Goal: Check status

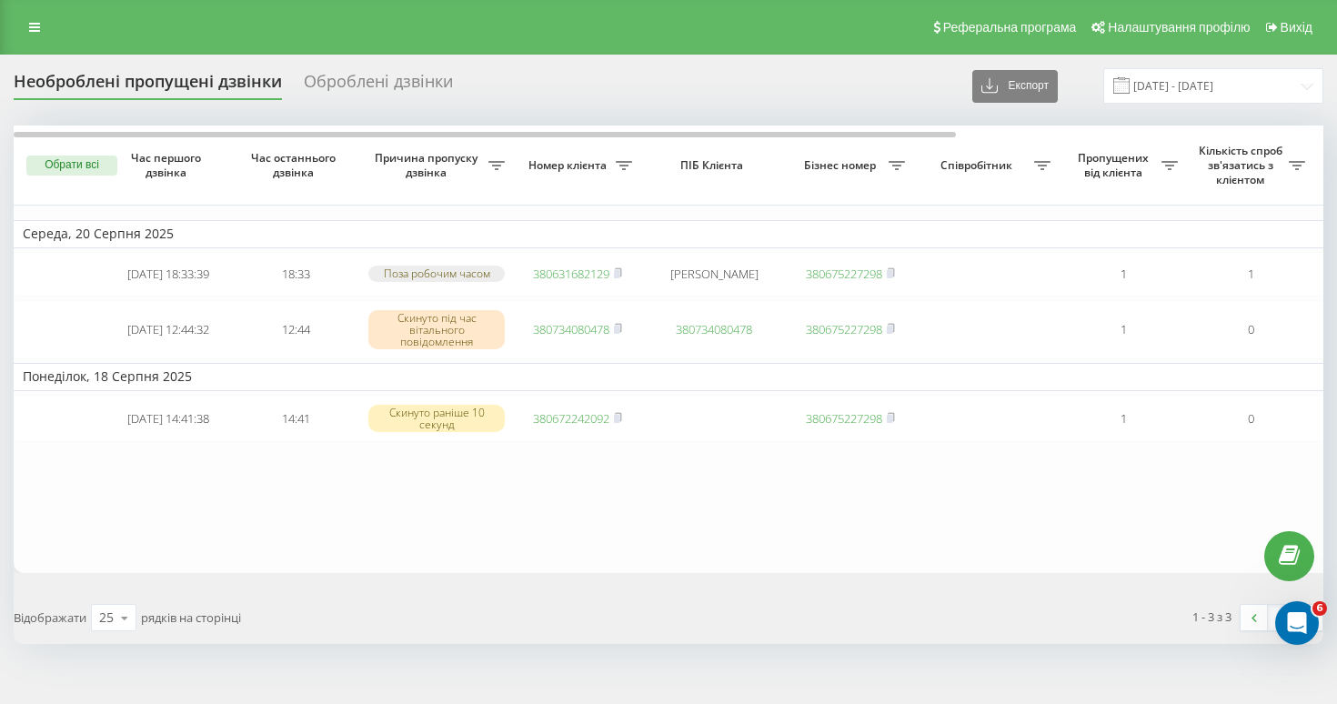
click at [356, 77] on div "Оброблені дзвінки" at bounding box center [378, 86] width 149 height 28
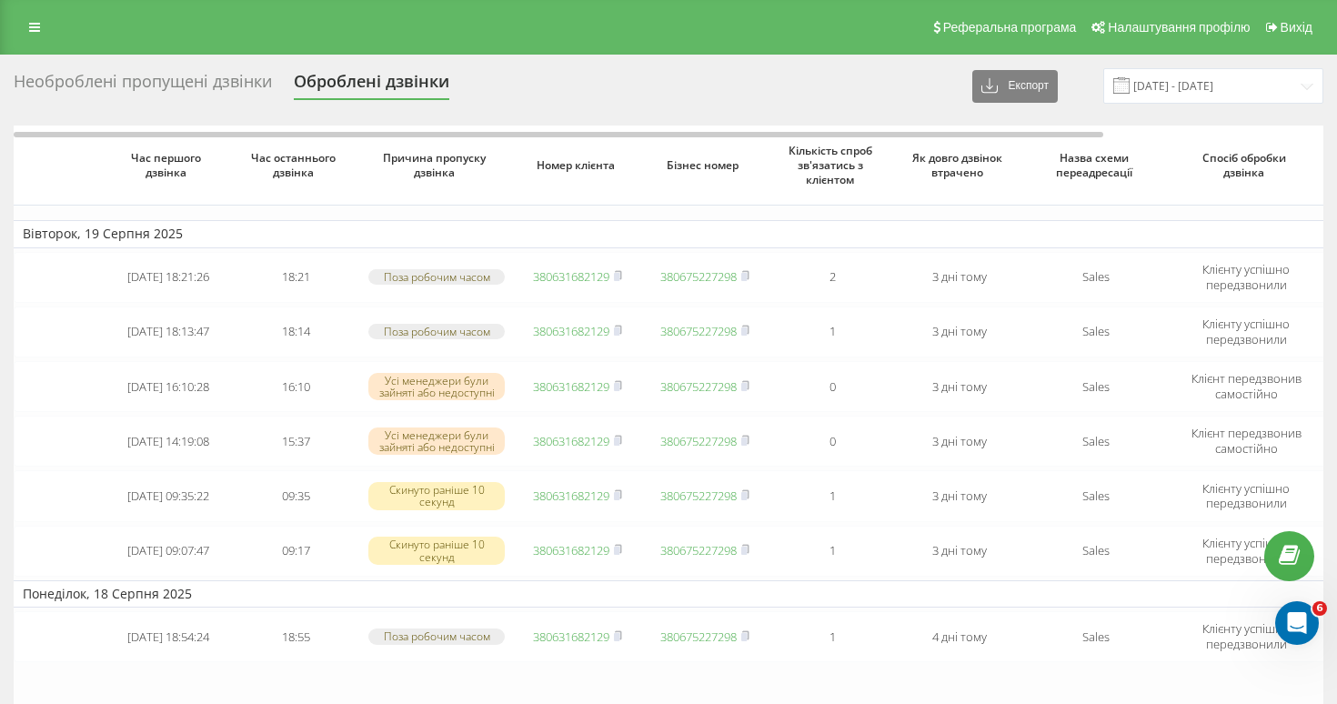
click at [183, 80] on div "Необроблені пропущені дзвінки" at bounding box center [143, 86] width 258 height 28
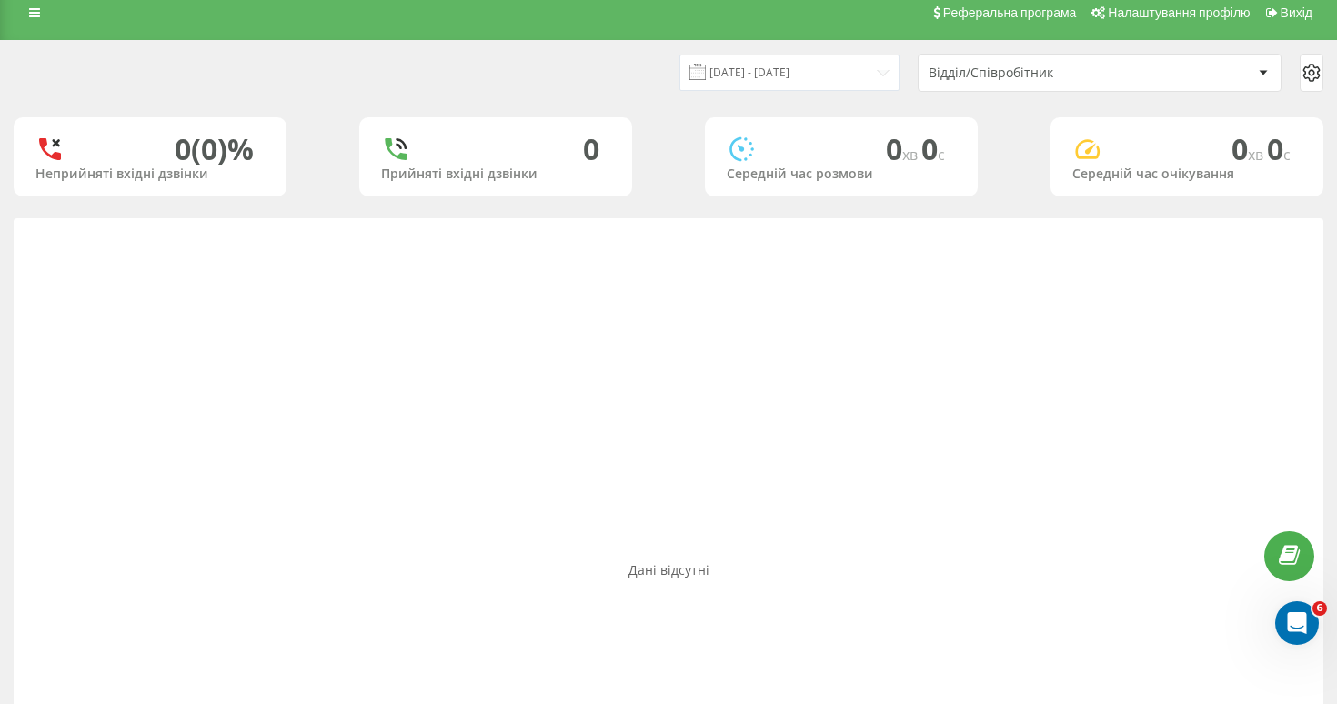
scroll to position [16, 0]
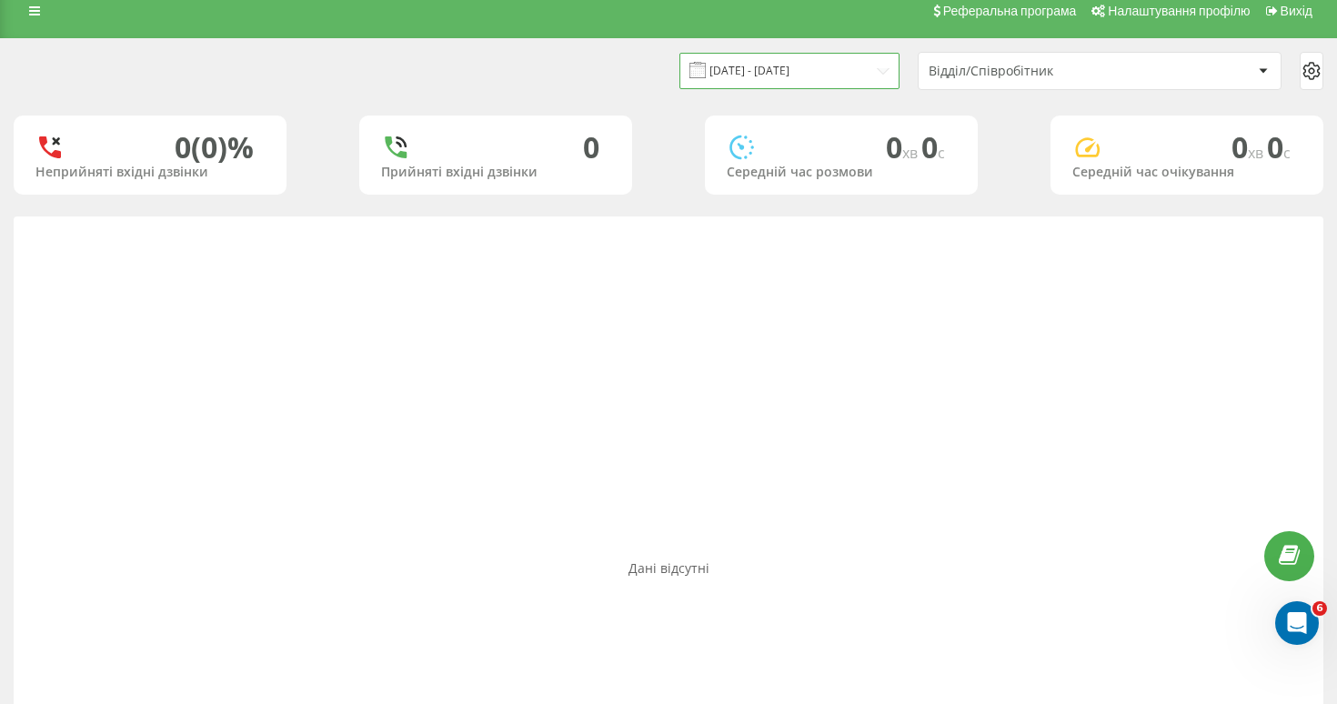
click at [796, 67] on input "13.07.2025 - 13.08.2025" at bounding box center [789, 70] width 220 height 35
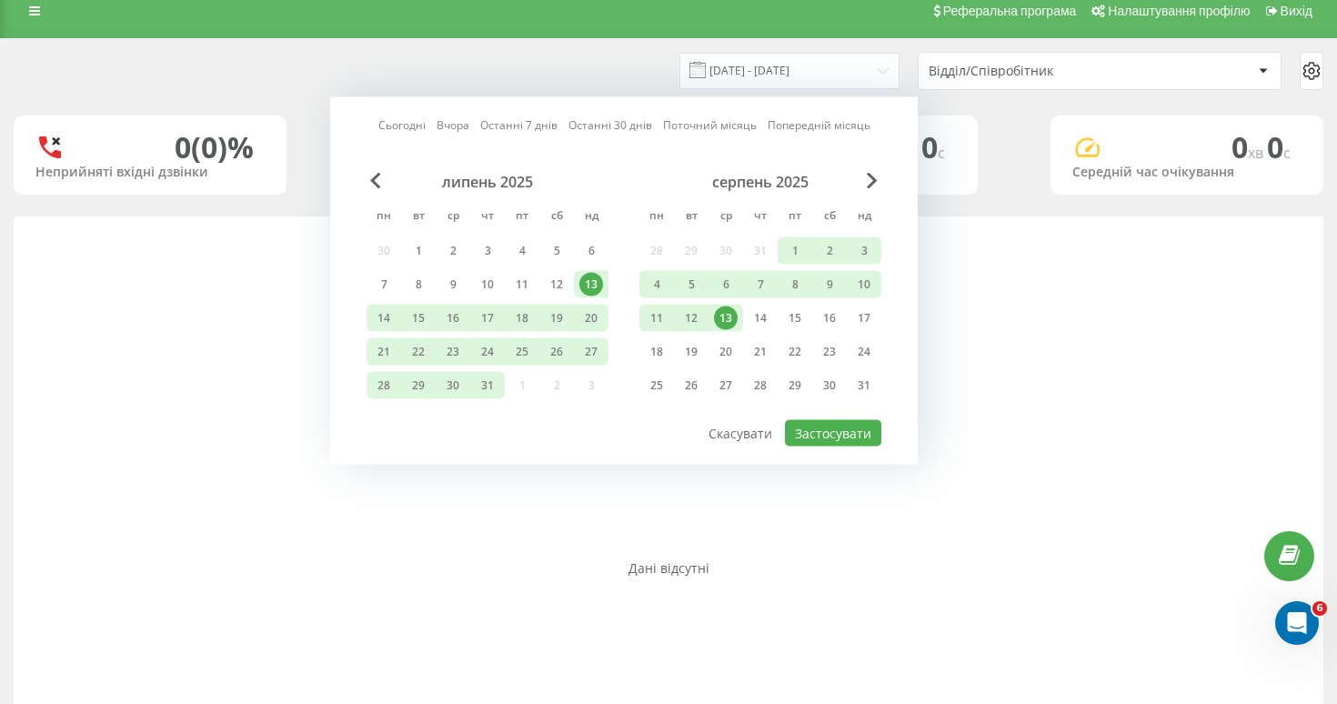
click at [688, 126] on link "Поточний місяць" at bounding box center [710, 124] width 94 height 17
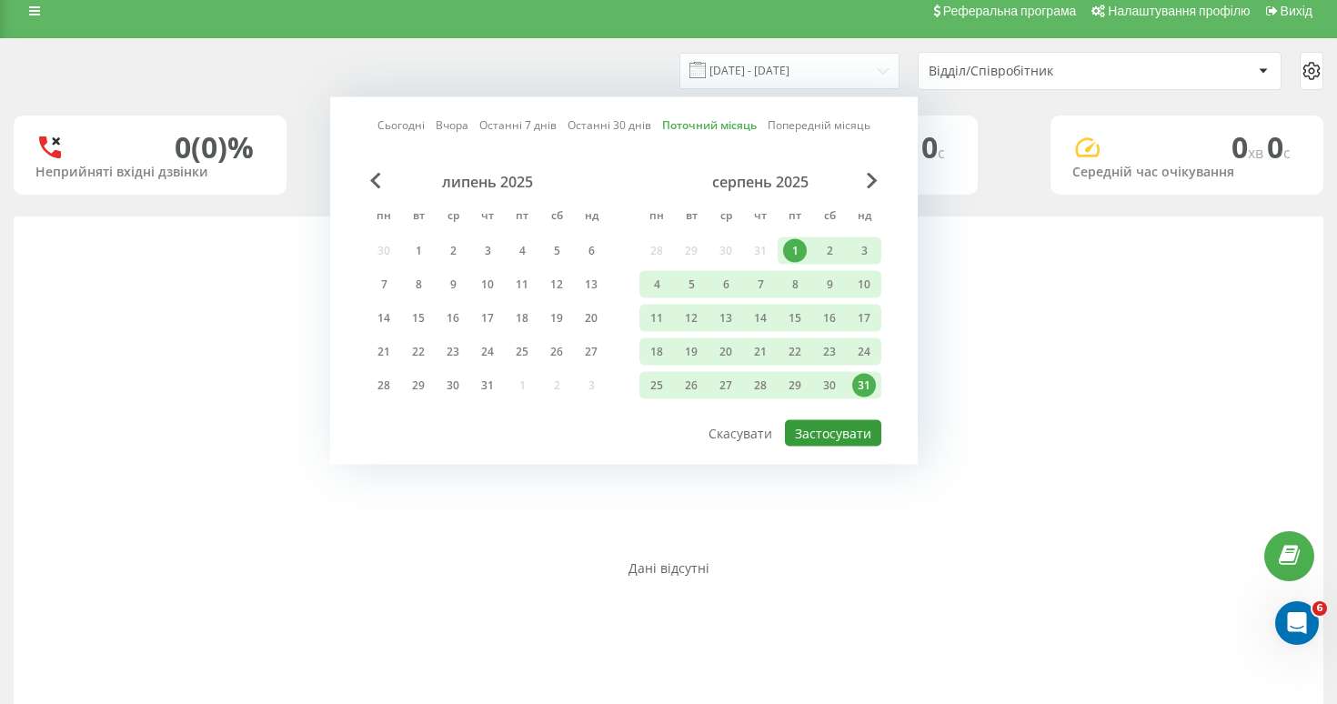
click at [819, 434] on button "Застосувати" at bounding box center [833, 433] width 96 height 26
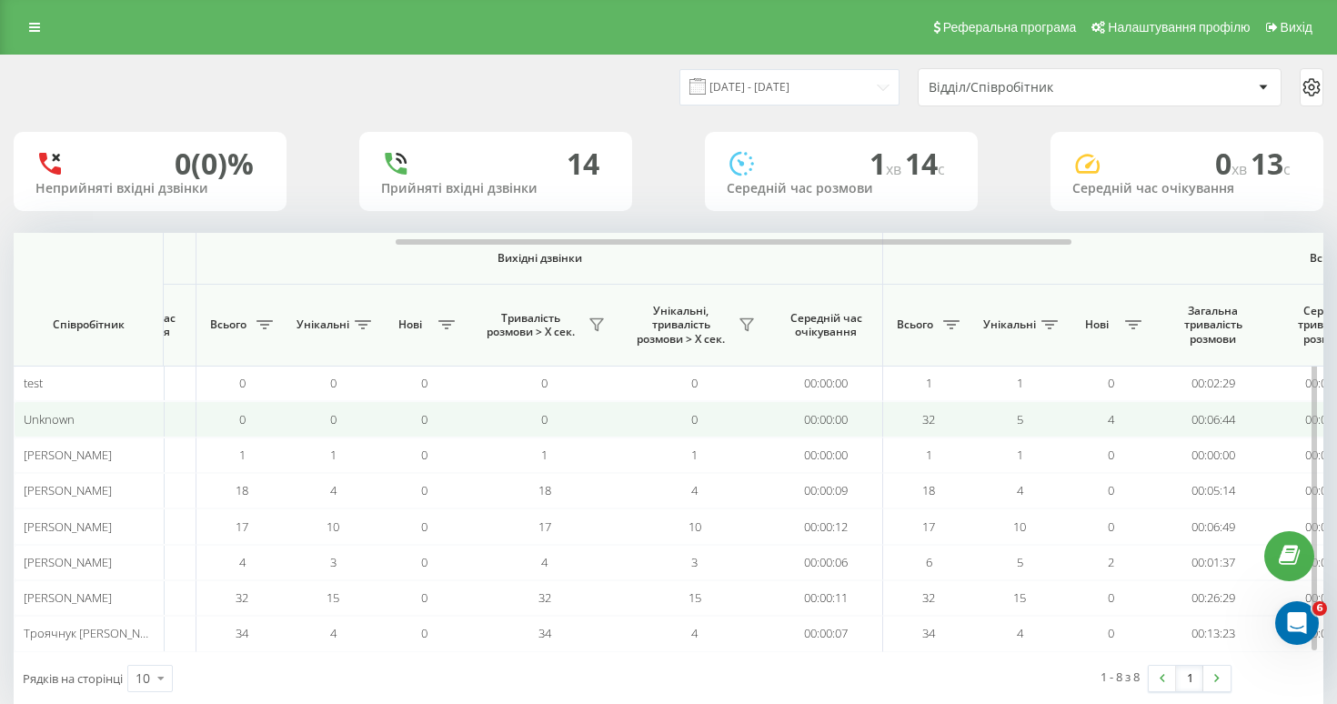
scroll to position [0, 758]
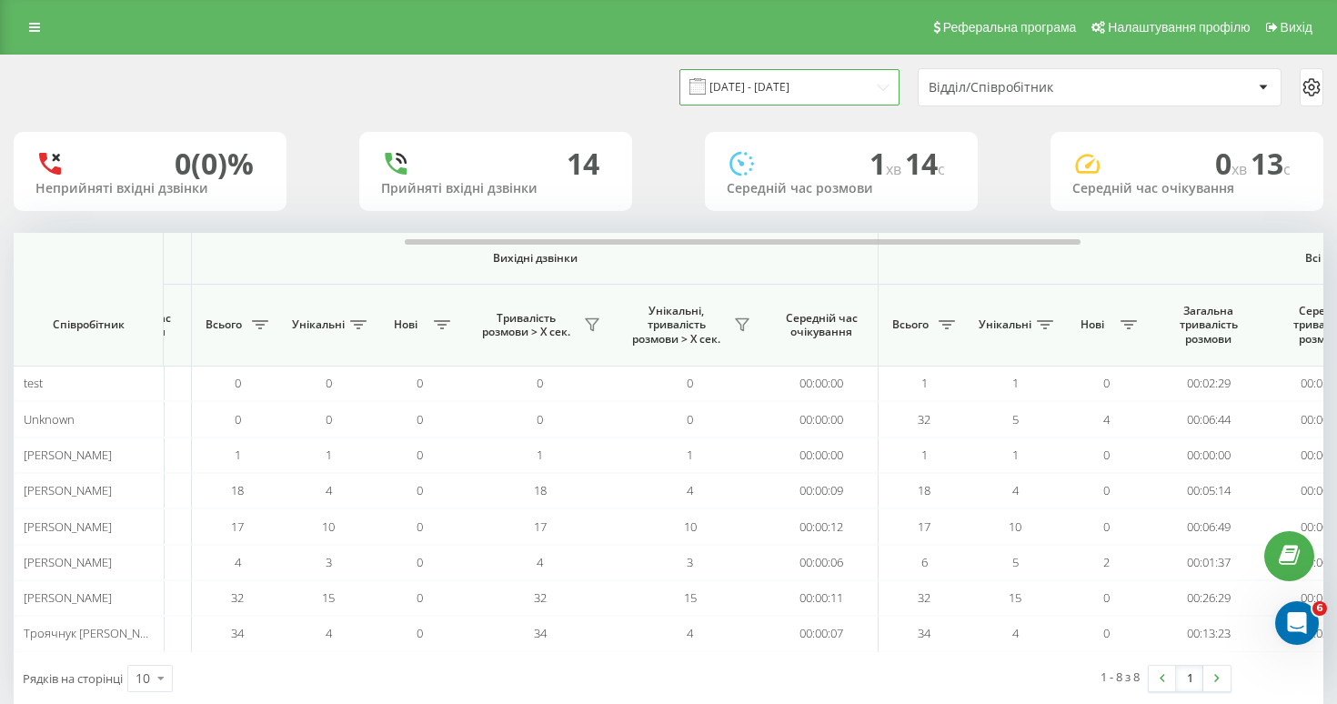
click at [809, 93] on input "01.08.2025 - 31.08.2025" at bounding box center [789, 86] width 220 height 35
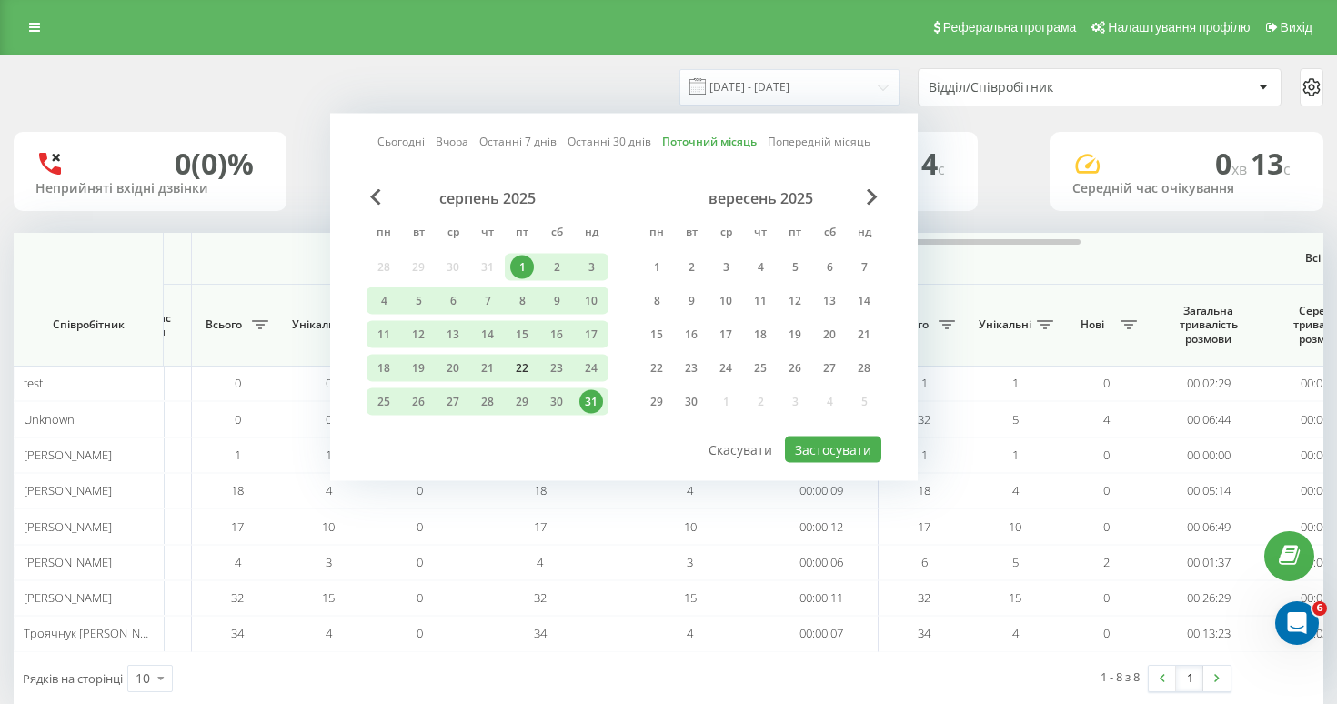
click at [525, 364] on div "22" at bounding box center [522, 368] width 24 height 24
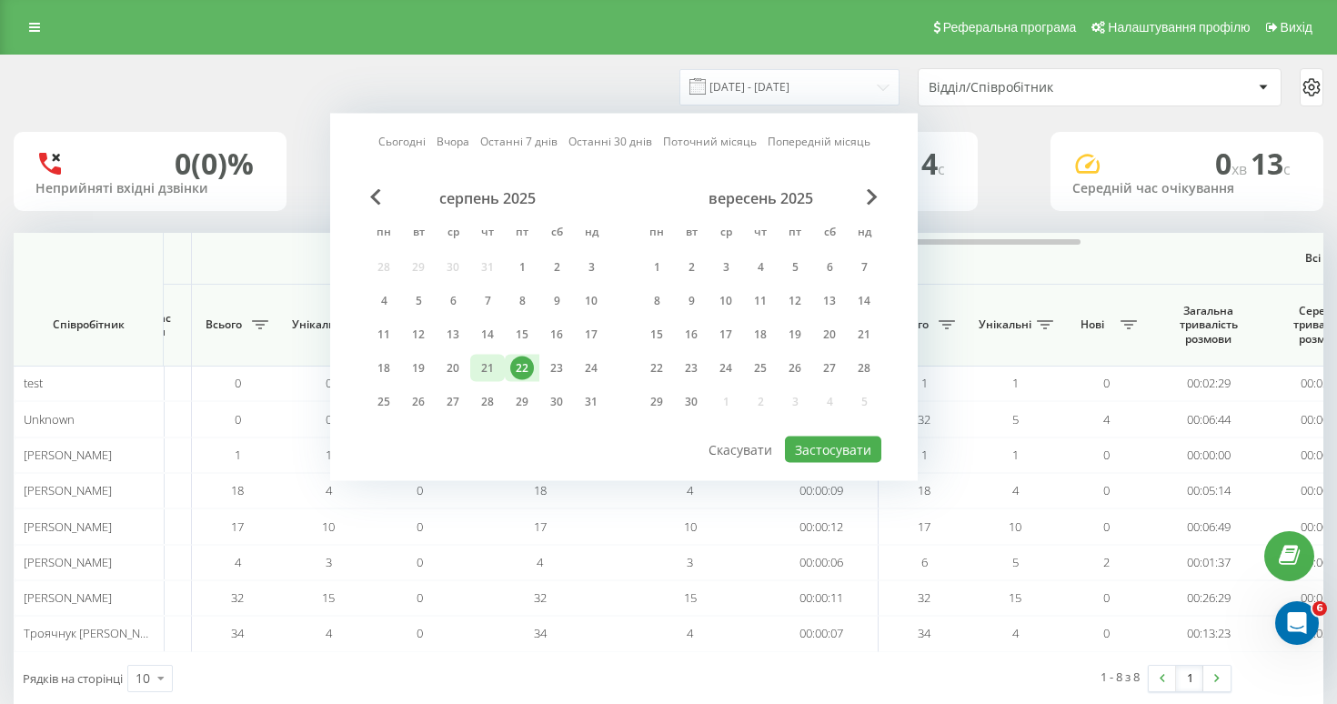
click at [489, 365] on div "21" at bounding box center [488, 368] width 24 height 24
click at [821, 444] on button "Застосувати" at bounding box center [833, 450] width 96 height 26
type input "21.08.2025 - 22.08.2025"
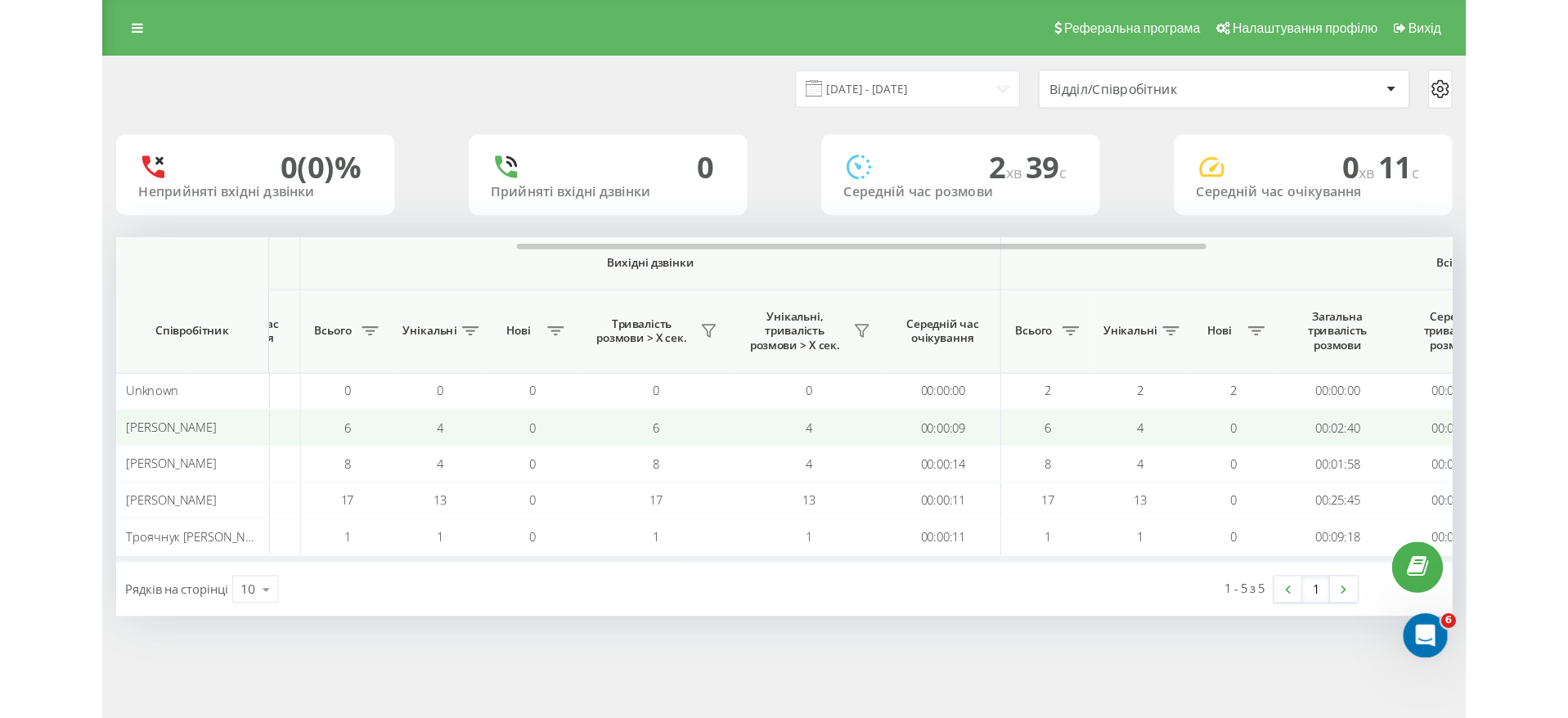
scroll to position [0, 684]
